Goal: Transaction & Acquisition: Purchase product/service

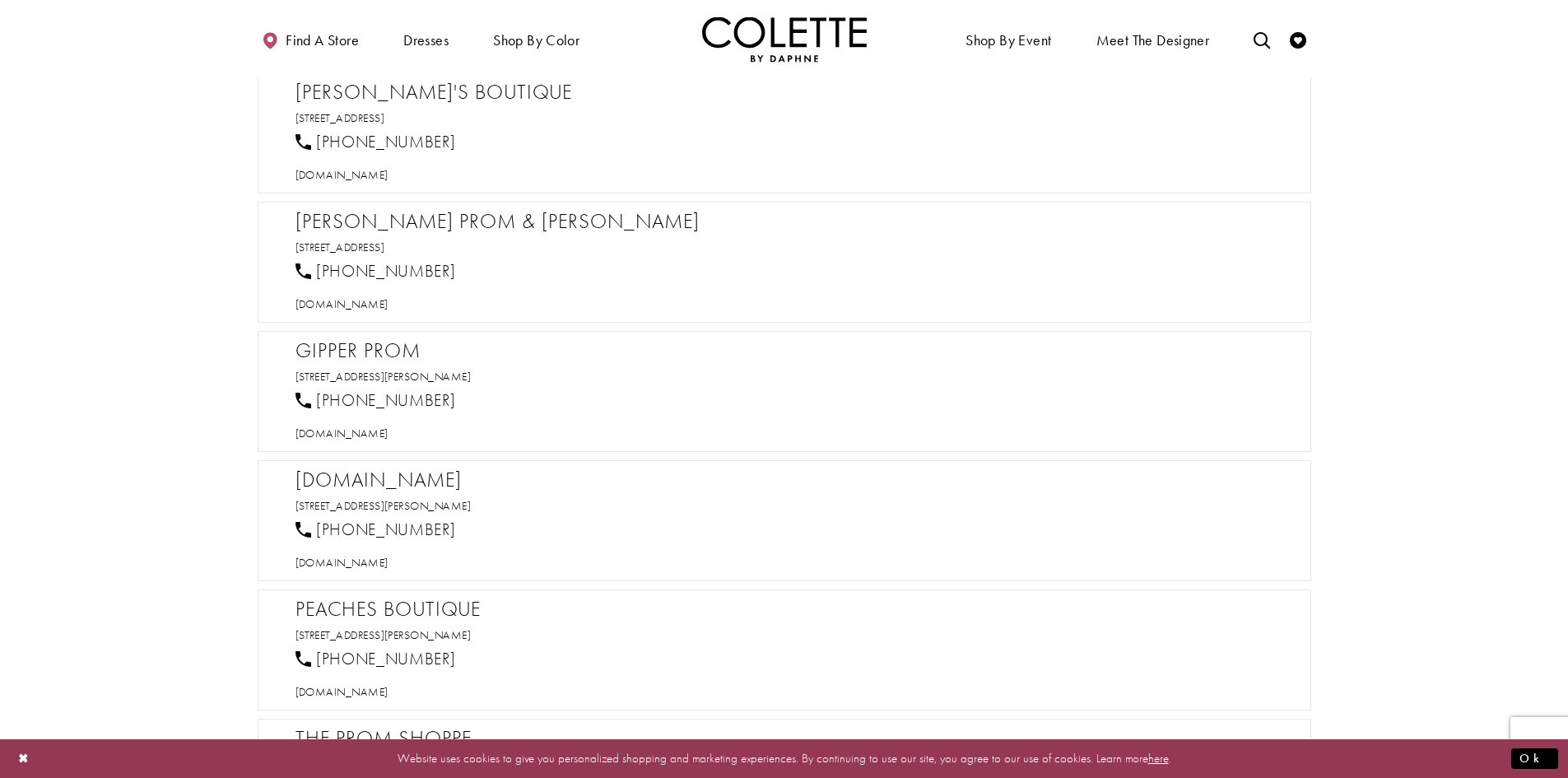
scroll to position [823, 0]
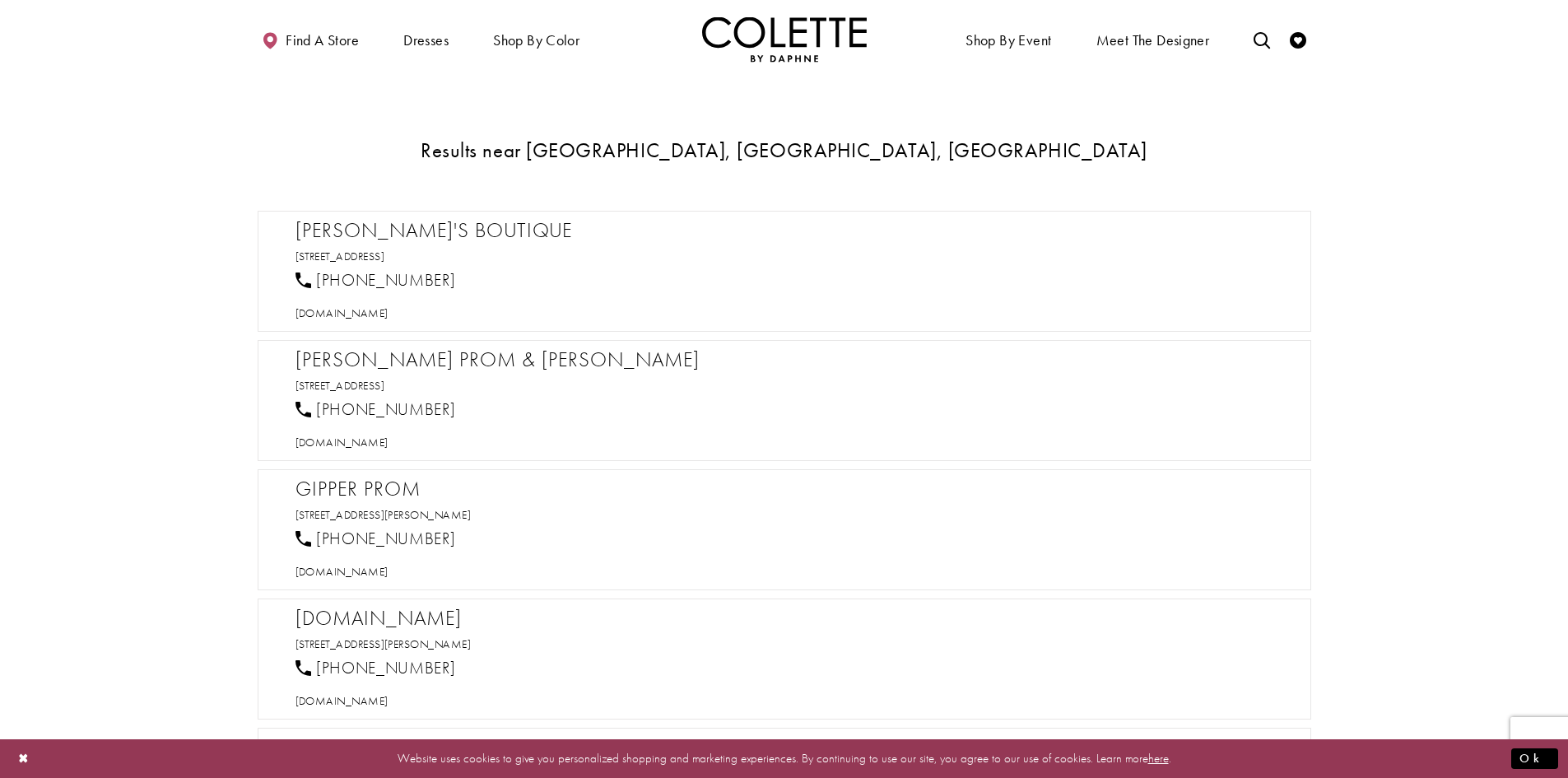
click at [505, 265] on div "[PERSON_NAME]'s Boutique [STREET_ADDRESS] [PHONE_NUMBER] [DOMAIN_NAME]" at bounding box center [793, 269] width 994 height 103
click at [413, 233] on h2 "[PERSON_NAME]'s Boutique" at bounding box center [793, 230] width 994 height 25
click at [569, 280] on div "[PHONE_NUMBER]" at bounding box center [793, 281] width 1007 height 36
click at [983, 174] on span "ALL DRESSES" at bounding box center [953, 175] width 65 height 15
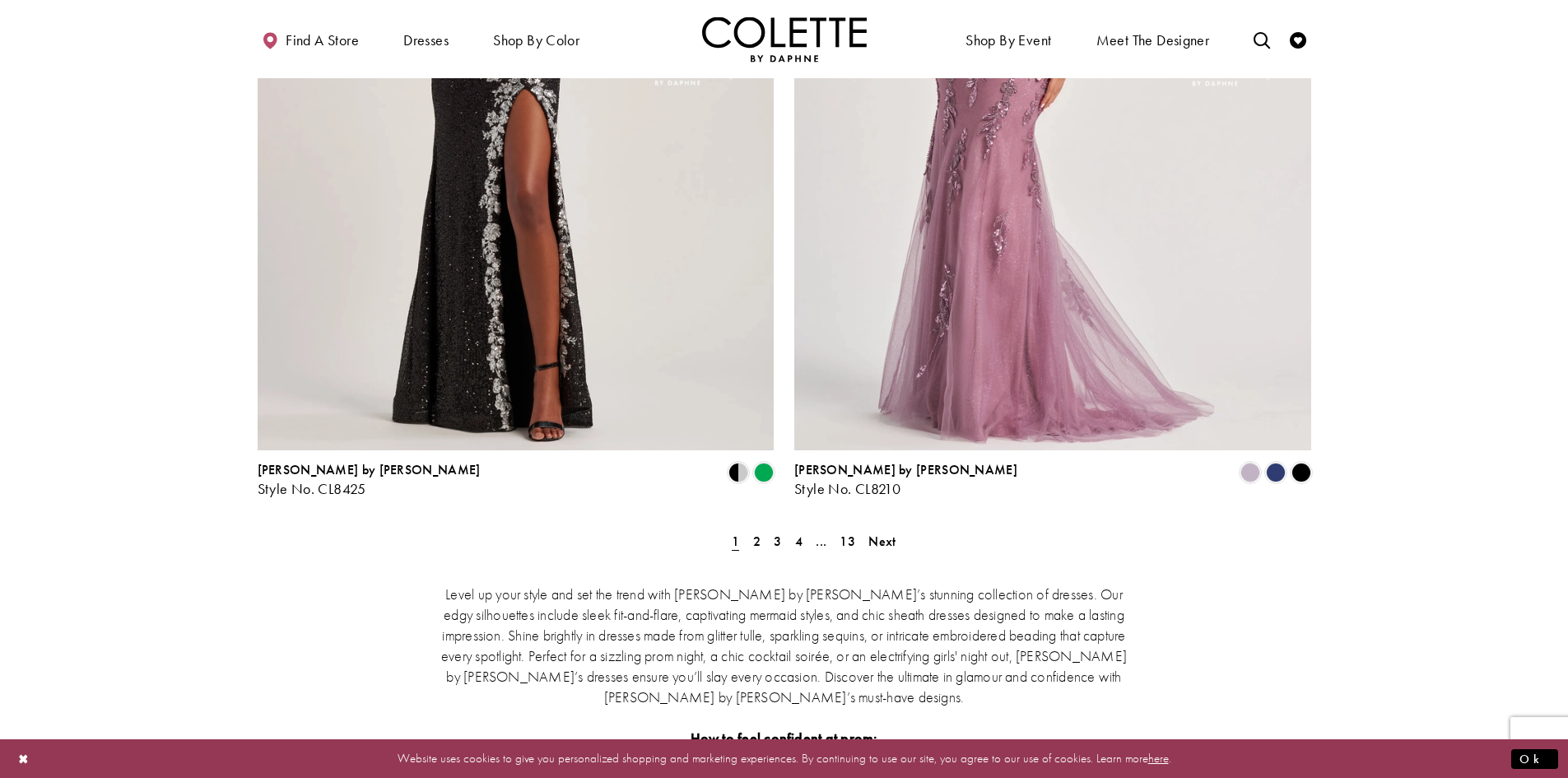
scroll to position [2964, 0]
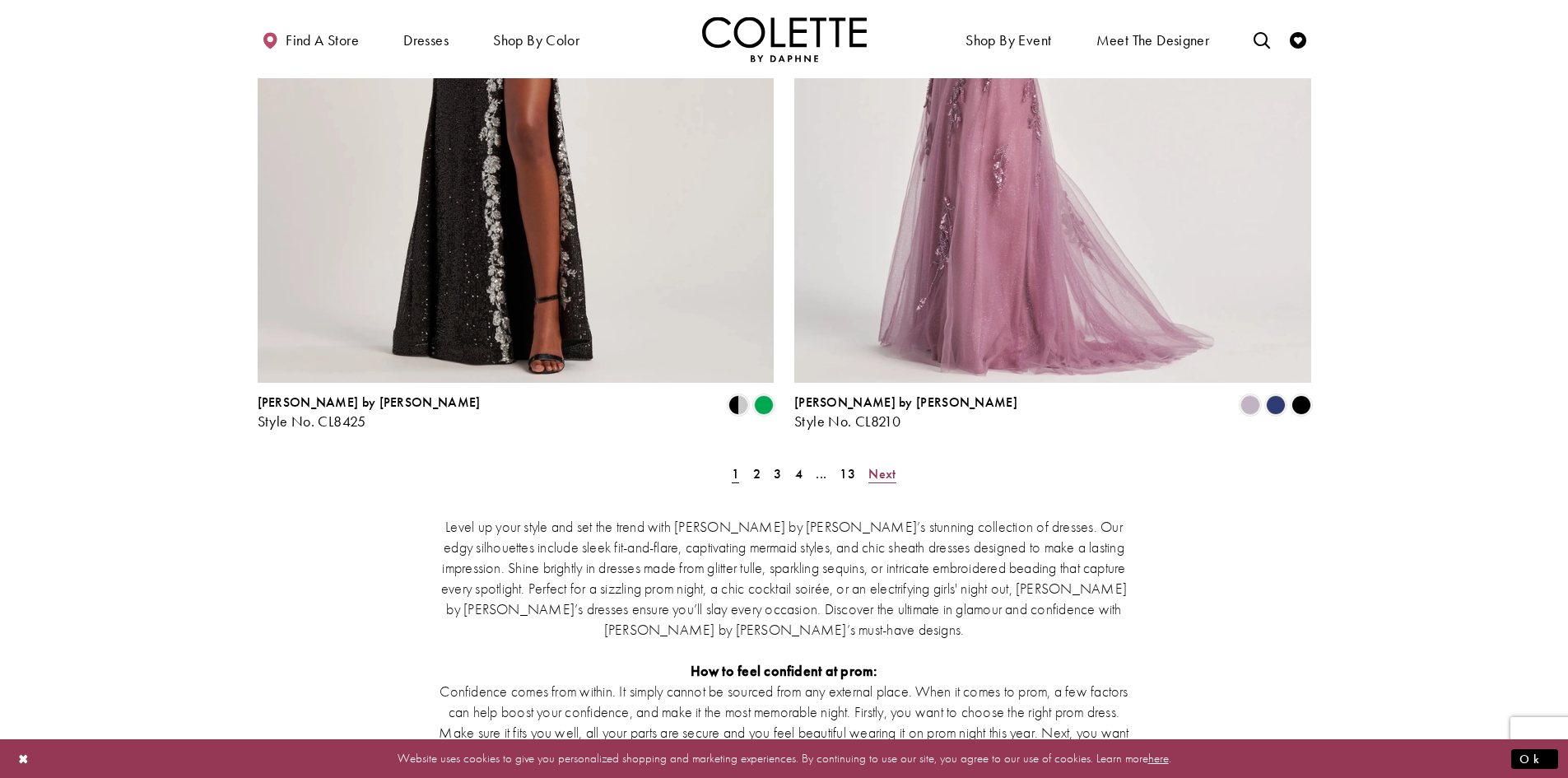
click at [873, 465] on span "Next" at bounding box center [883, 474] width 27 height 17
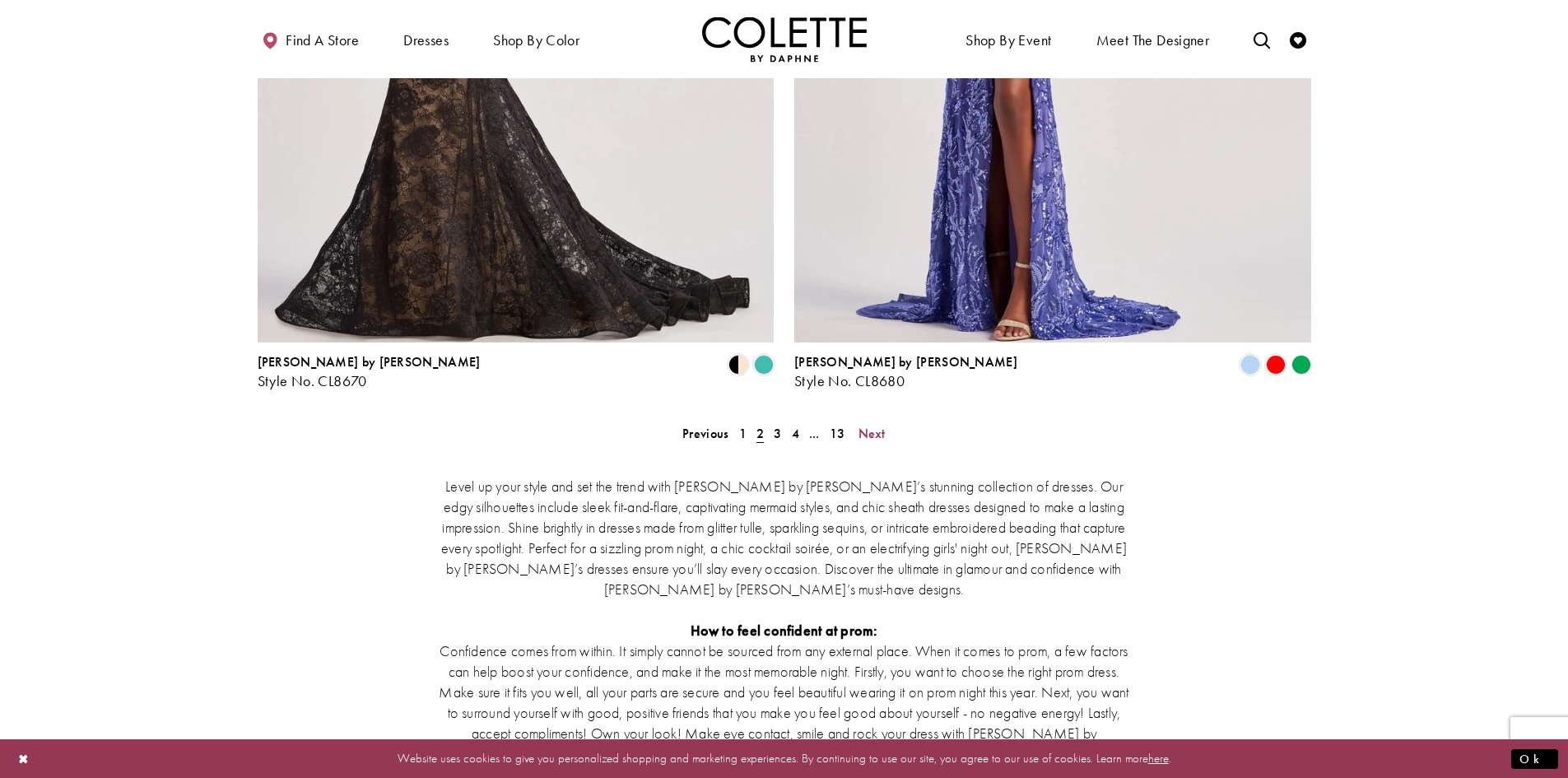
scroll to position [3135, 0]
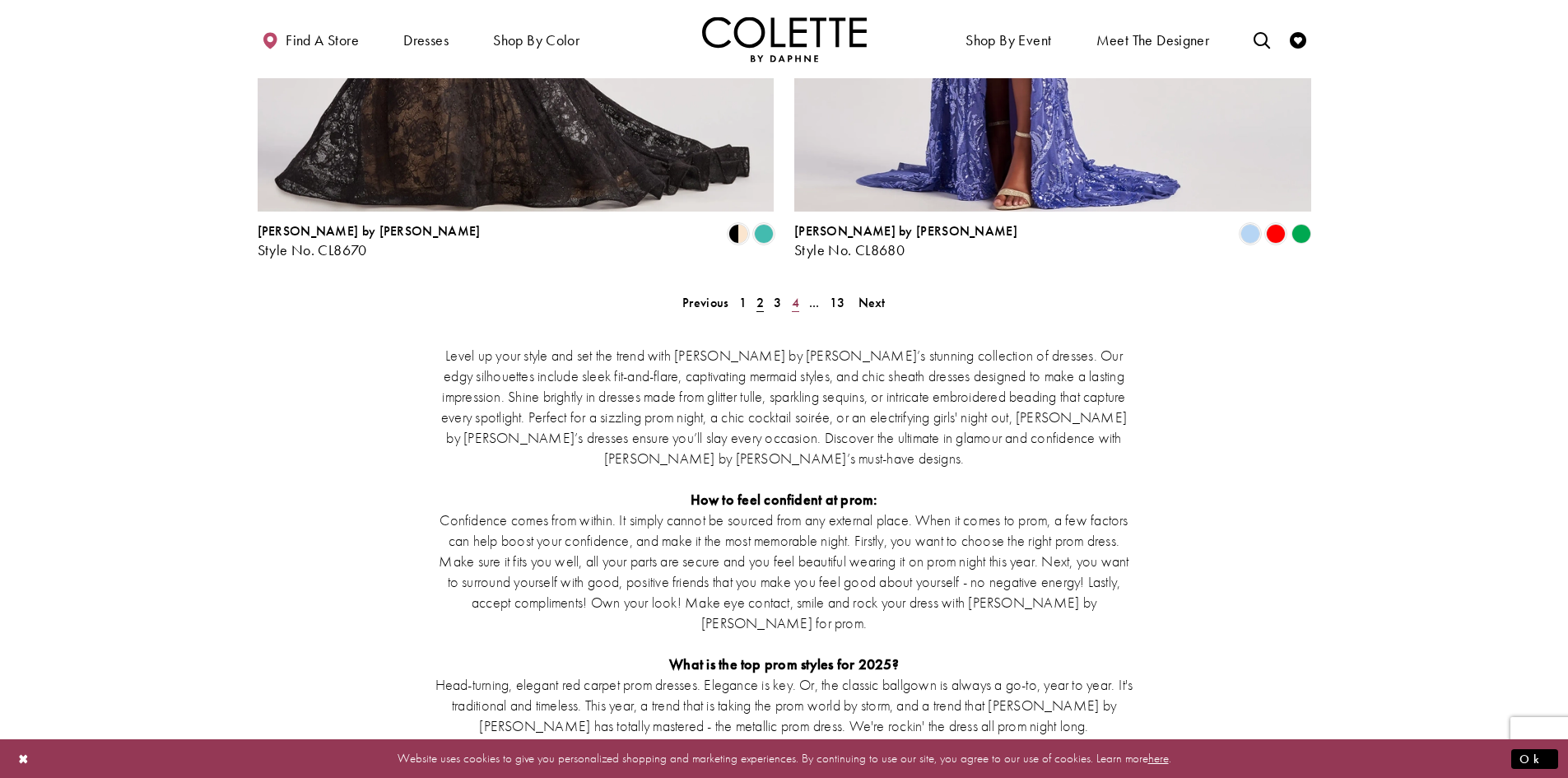
click at [796, 294] on span "4" at bounding box center [795, 302] width 7 height 17
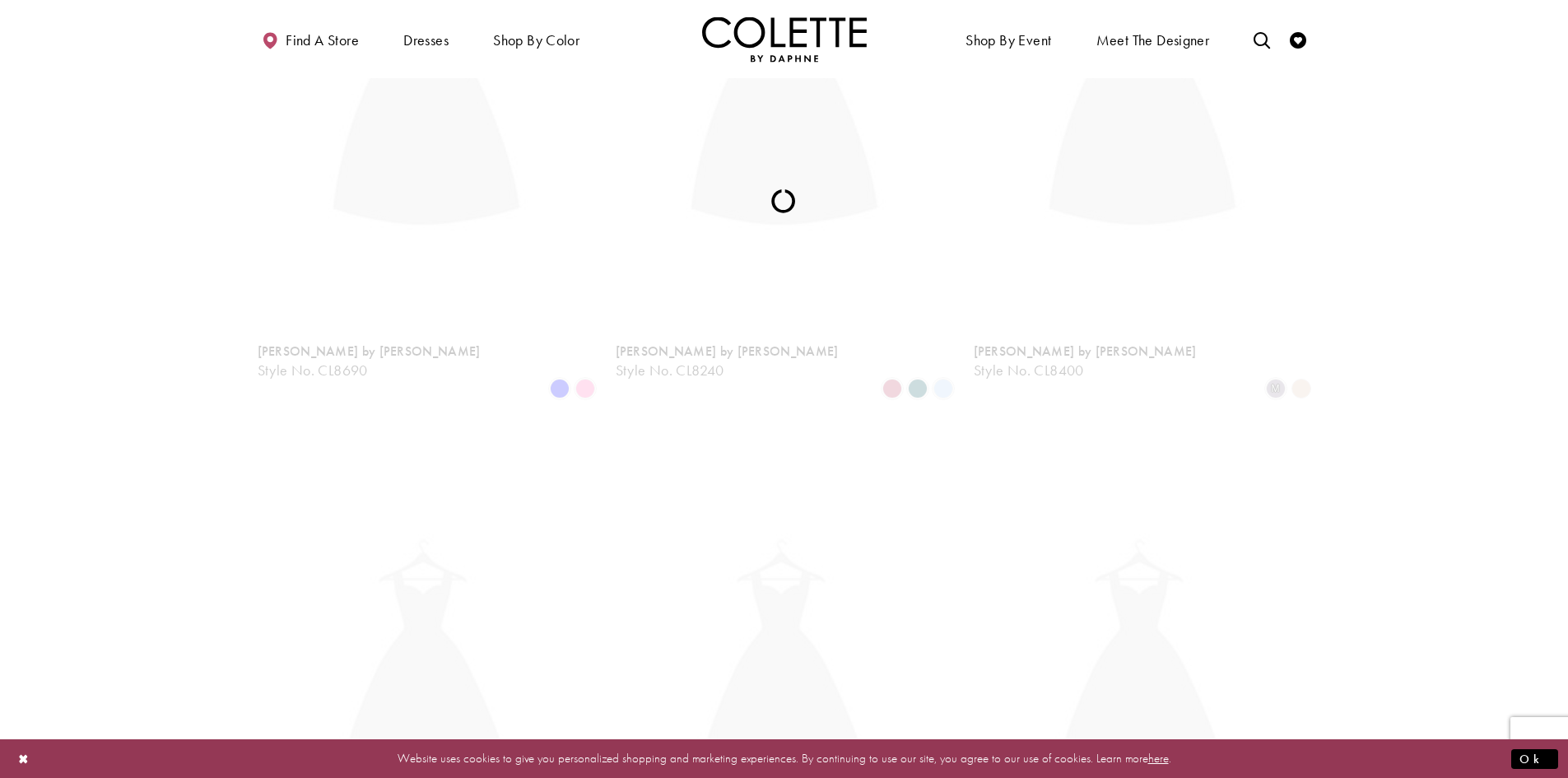
scroll to position [89, 0]
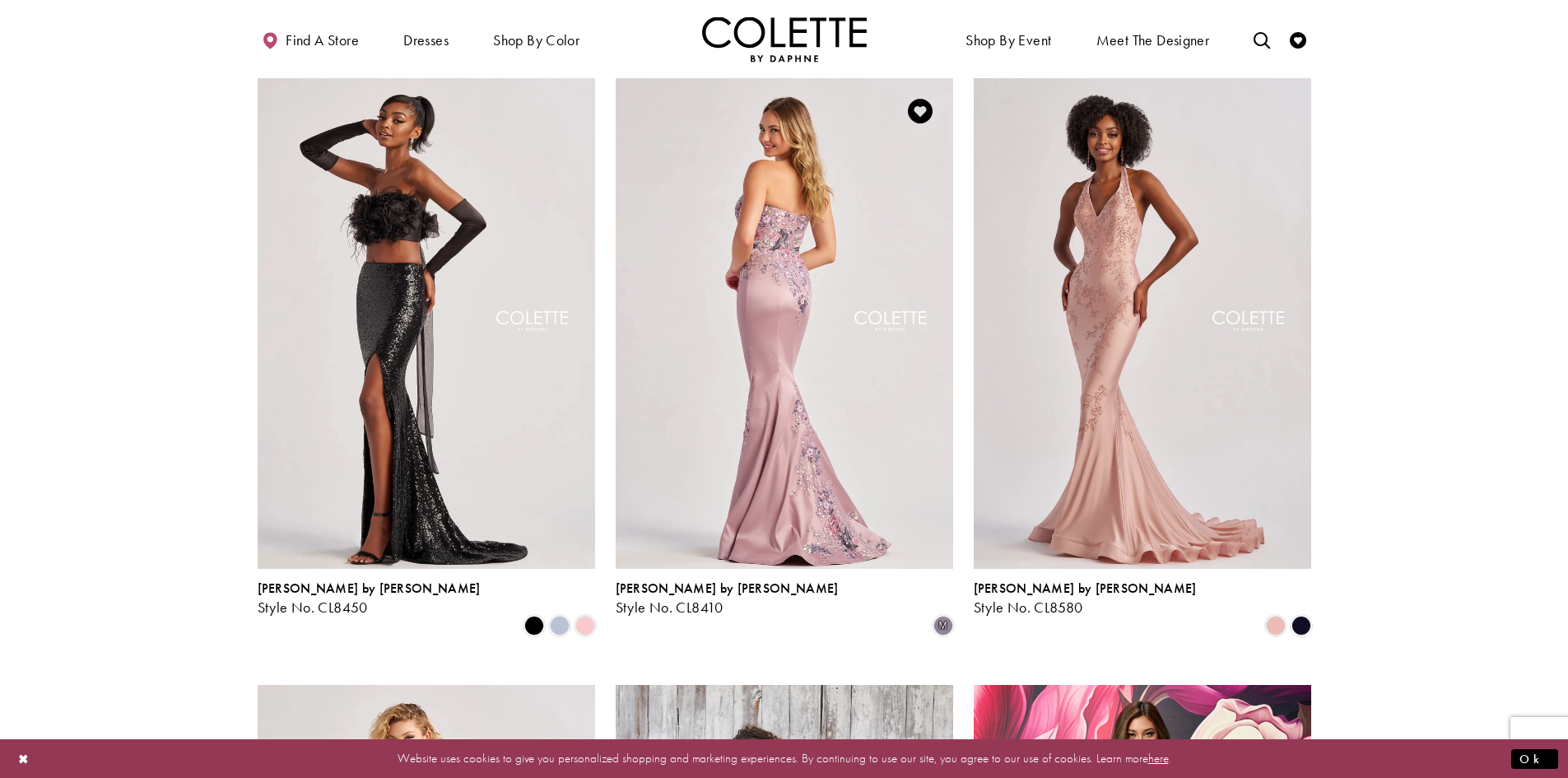
click at [748, 317] on img "Visit Colette by Daphne Style No. CL8410 Page" at bounding box center [784, 324] width 337 height 491
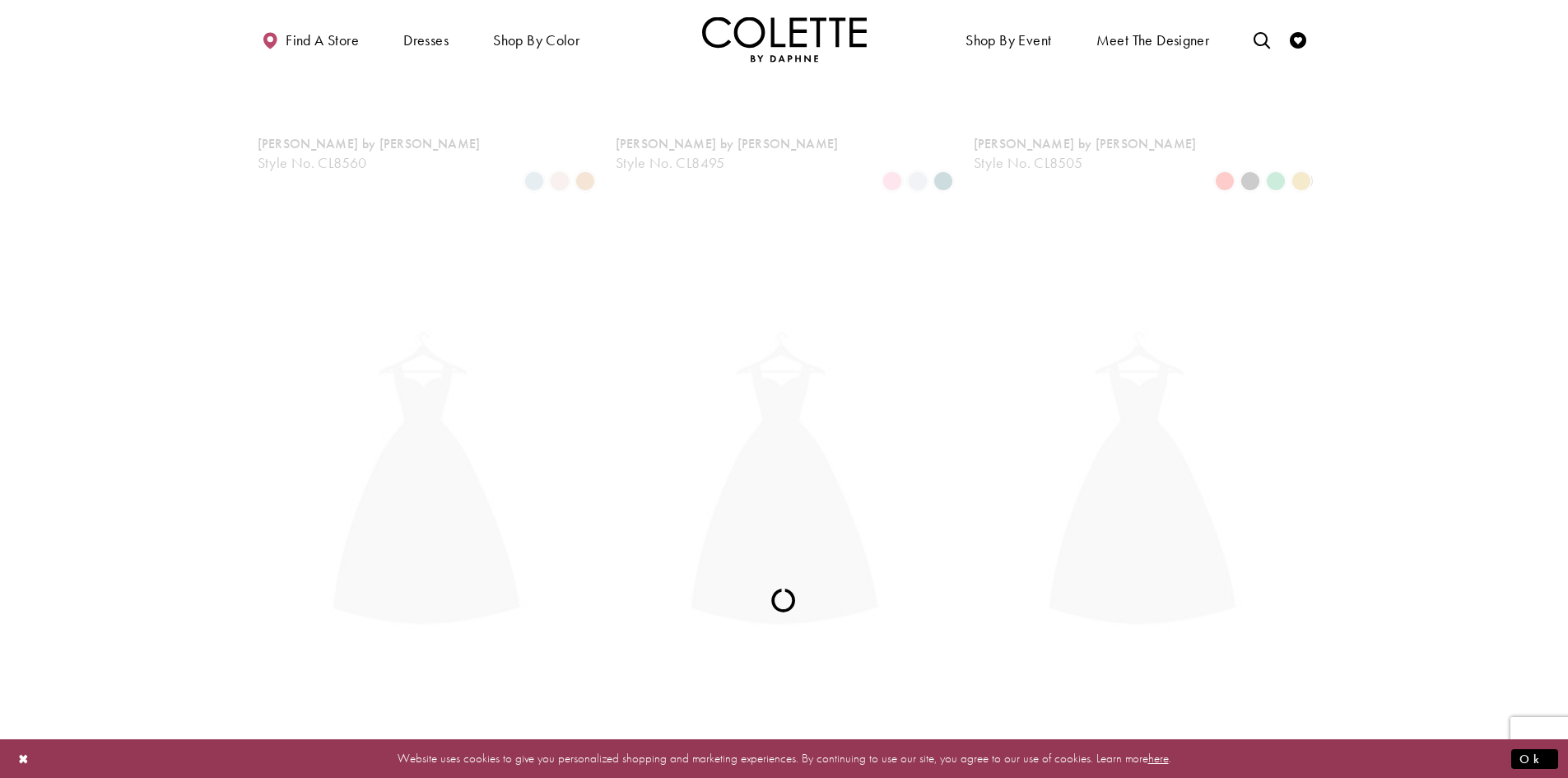
scroll to position [89, 0]
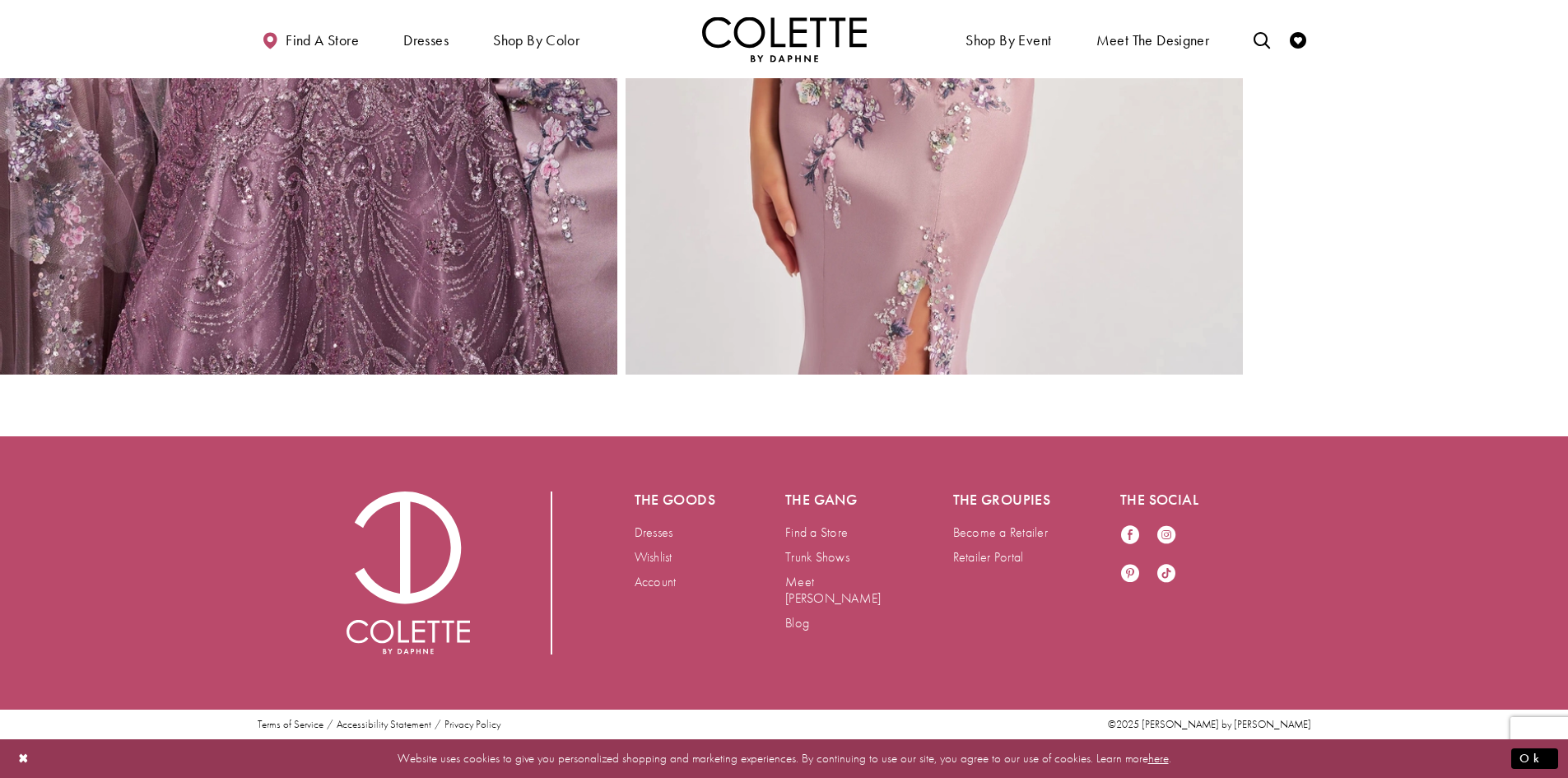
scroll to position [2669, 0]
